Goal: Task Accomplishment & Management: Manage account settings

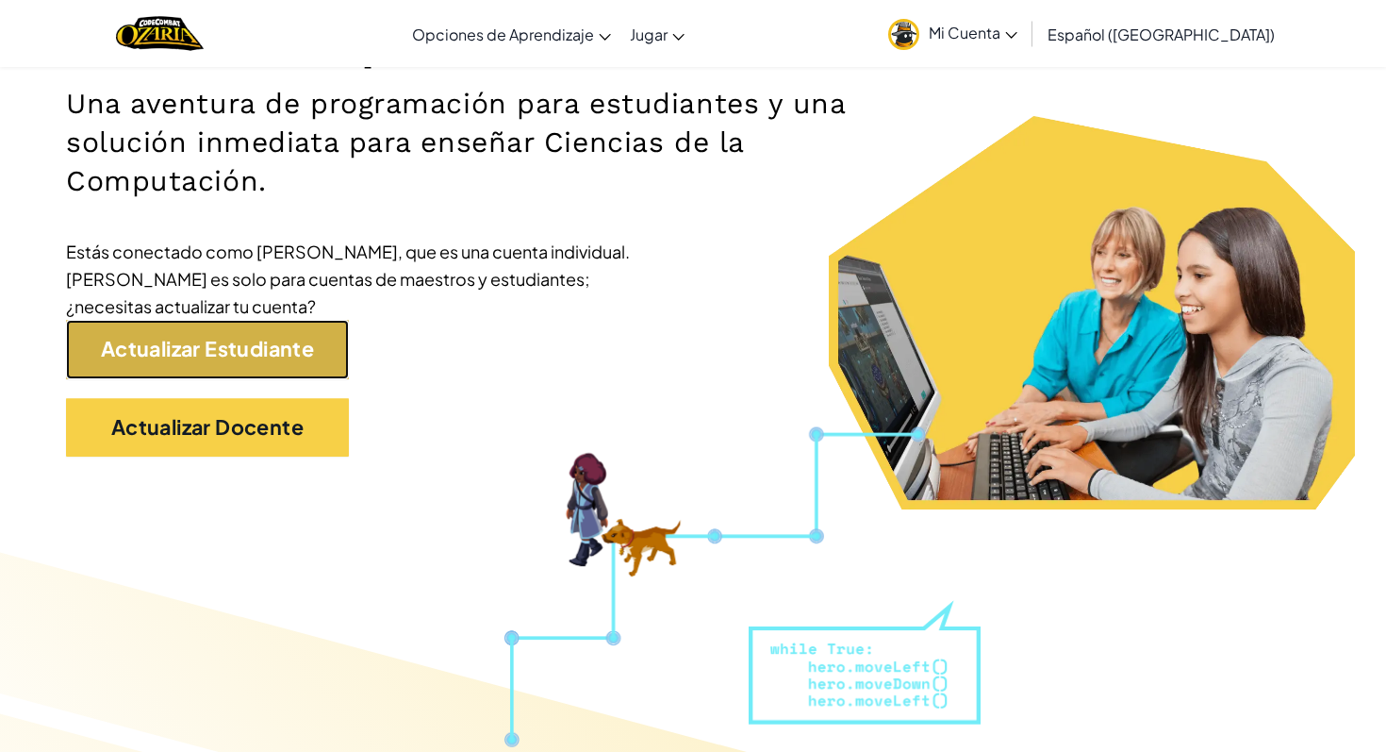
click at [315, 369] on link "Actualizar Estudiante" at bounding box center [207, 349] width 283 height 58
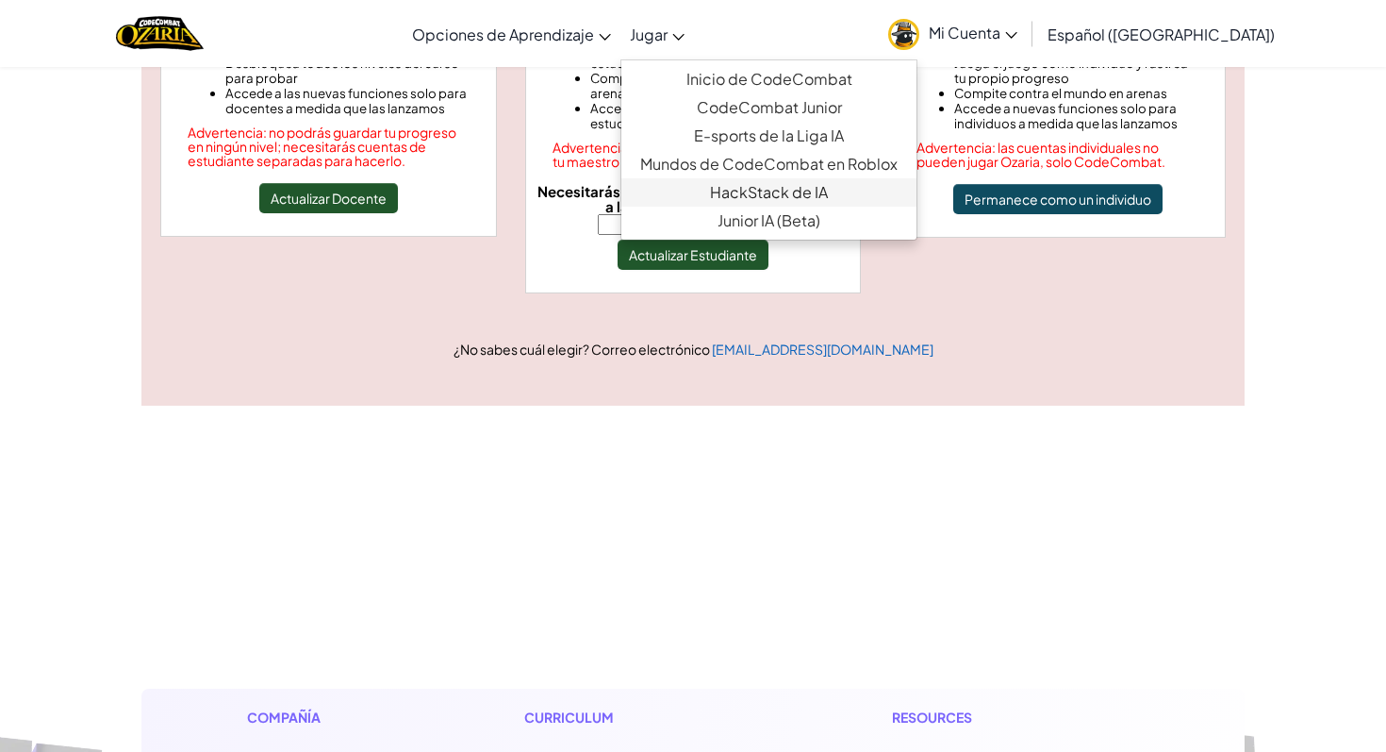
scroll to position [345, 0]
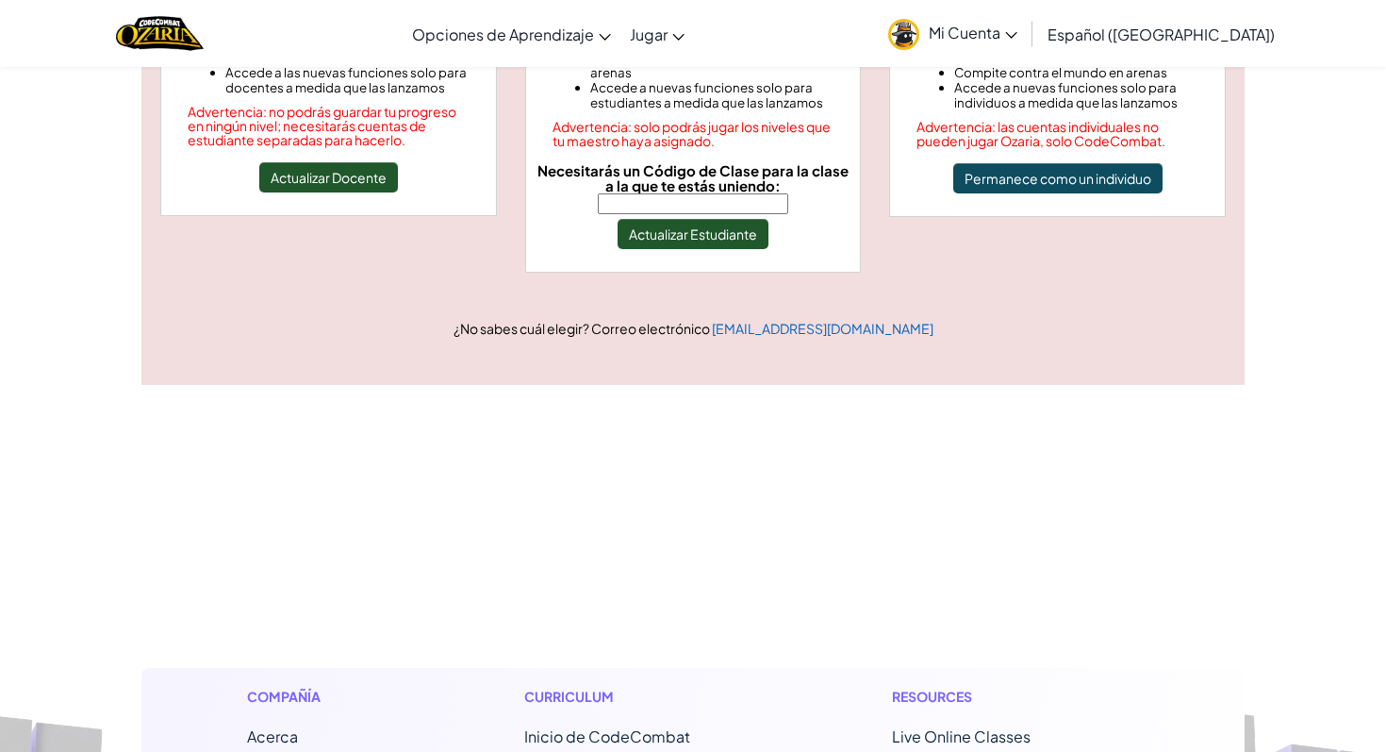
click at [1320, 225] on div "¡Tu cuenta necesita atención! Antes de acceder a tus clases, selecciona como qu…" at bounding box center [693, 53] width 1386 height 664
click at [621, 41] on link "Opciones de Aprendizaje" at bounding box center [512, 33] width 218 height 51
click at [800, 34] on div "[MEDICAL_DATA] la navigación Opciones de Aprendizaje Live Online Classes Autodi…" at bounding box center [693, 33] width 1396 height 67
